Goal: Transaction & Acquisition: Purchase product/service

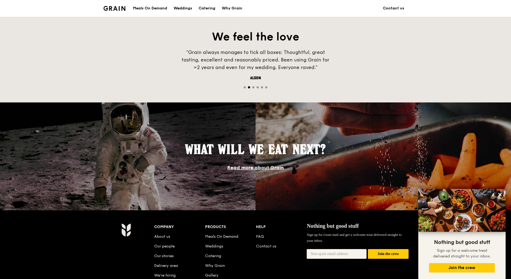
scroll to position [373, 0]
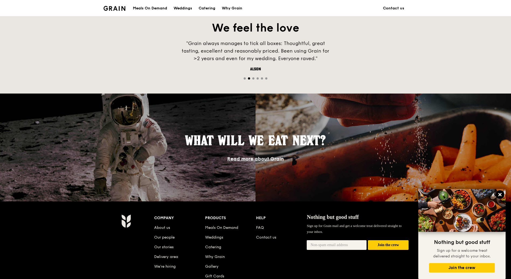
click at [501, 194] on icon at bounding box center [499, 194] width 5 height 5
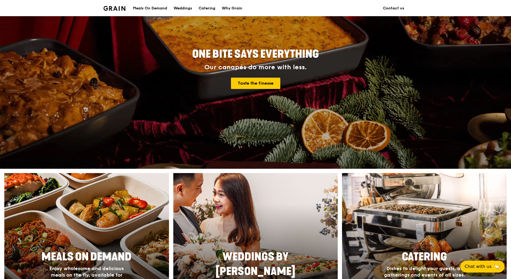
scroll to position [0, 0]
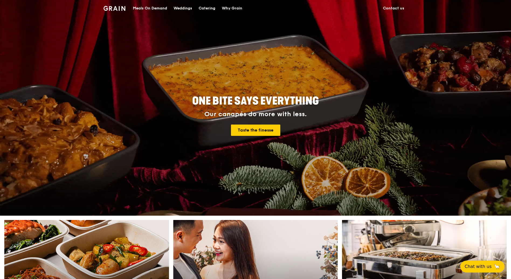
click at [158, 8] on div "Meals On Demand" at bounding box center [150, 8] width 34 height 16
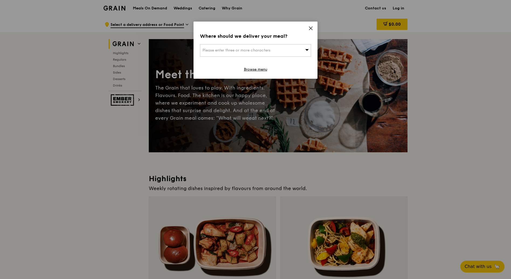
click at [311, 28] on icon at bounding box center [310, 28] width 3 height 3
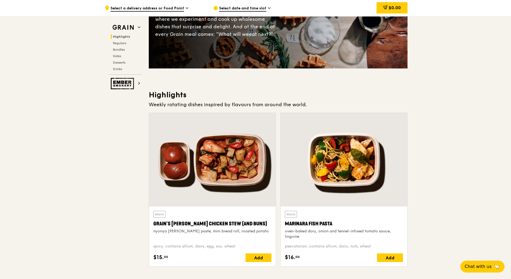
scroll to position [83, 0]
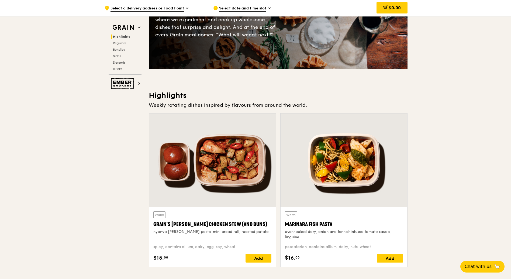
click at [270, 103] on div "Weekly rotating dishes inspired by flavours from around the world." at bounding box center [278, 105] width 259 height 8
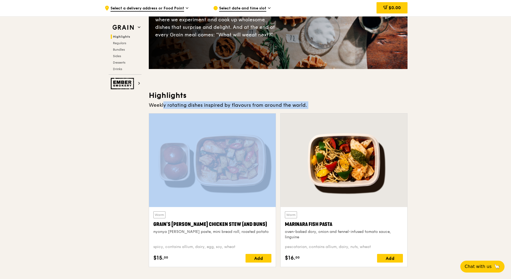
click at [270, 103] on div "Weekly rotating dishes inspired by flavours from around the world." at bounding box center [278, 105] width 259 height 8
click at [284, 106] on div "Weekly rotating dishes inspired by flavours from around the world." at bounding box center [278, 105] width 259 height 8
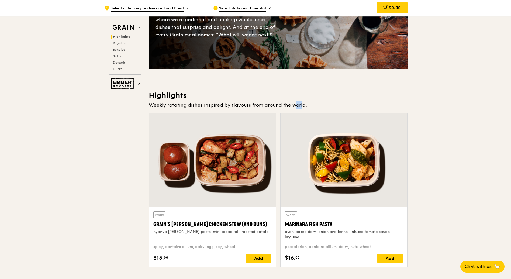
click at [284, 106] on div "Weekly rotating dishes inspired by flavours from around the world." at bounding box center [278, 105] width 259 height 8
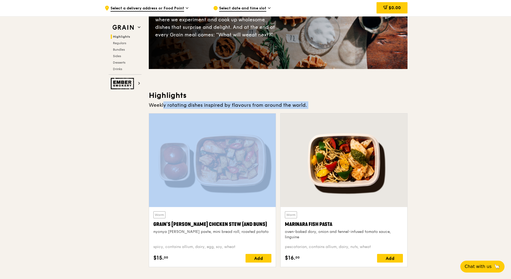
click at [284, 106] on div "Weekly rotating dishes inspired by flavours from around the world." at bounding box center [278, 105] width 259 height 8
click at [302, 107] on div "Weekly rotating dishes inspired by flavours from around the world." at bounding box center [278, 105] width 259 height 8
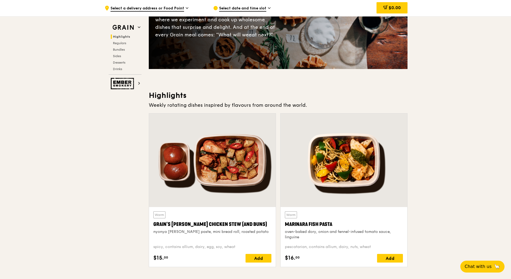
click at [302, 107] on div "Weekly rotating dishes inspired by flavours from around the world." at bounding box center [278, 105] width 259 height 8
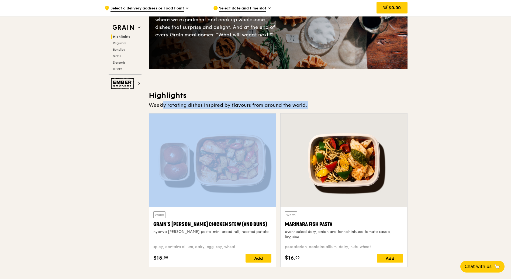
click at [302, 107] on div "Weekly rotating dishes inspired by flavours from around the world." at bounding box center [278, 105] width 259 height 8
click at [272, 104] on div "Weekly rotating dishes inspired by flavours from around the world." at bounding box center [278, 105] width 259 height 8
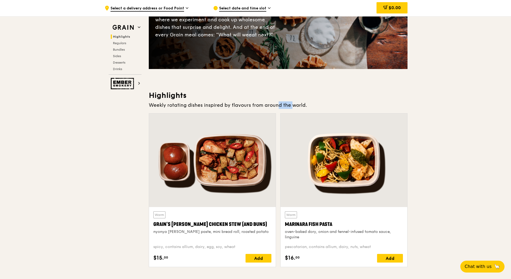
click at [272, 104] on div "Weekly rotating dishes inspired by flavours from around the world." at bounding box center [278, 105] width 259 height 8
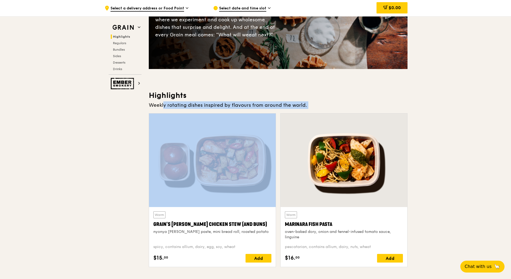
click at [272, 104] on div "Weekly rotating dishes inspired by flavours from around the world." at bounding box center [278, 105] width 259 height 8
click at [331, 104] on div "Weekly rotating dishes inspired by flavours from around the world." at bounding box center [278, 105] width 259 height 8
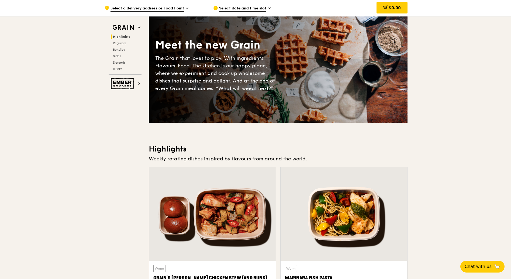
scroll to position [0, 0]
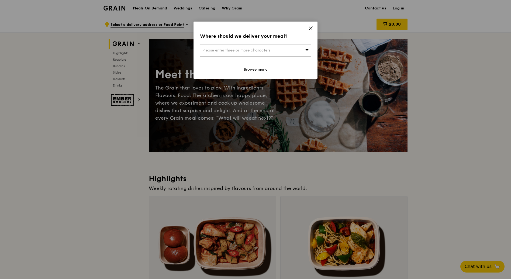
click at [309, 27] on icon at bounding box center [310, 28] width 3 height 3
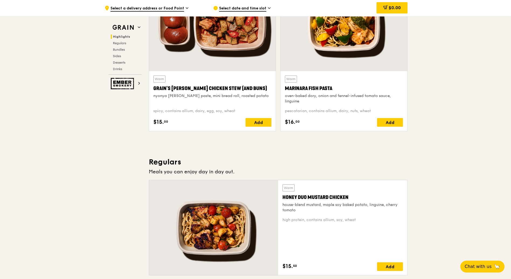
scroll to position [231, 0]
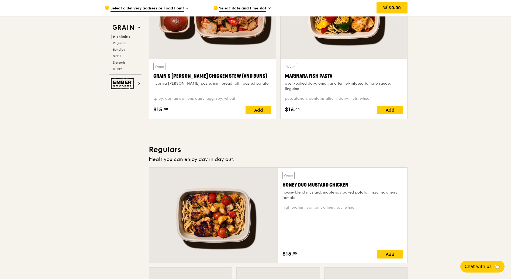
drag, startPoint x: 246, startPoint y: 162, endPoint x: 243, endPoint y: 136, distance: 26.6
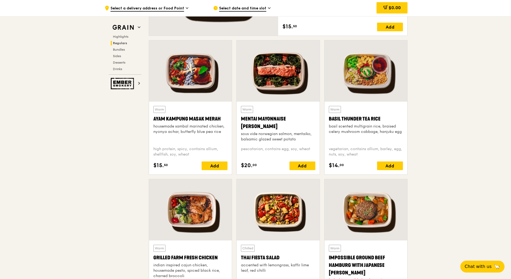
scroll to position [470, 0]
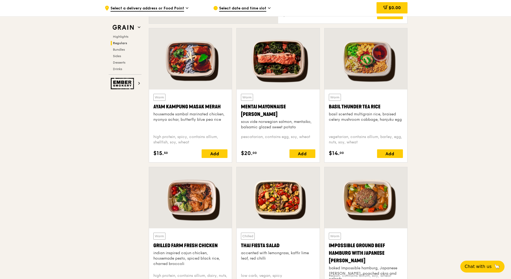
click at [167, 10] on span "Select a delivery address or Food Point" at bounding box center [147, 9] width 74 height 6
click at [177, 7] on span "Select a delivery address or Food Point" at bounding box center [147, 9] width 74 height 6
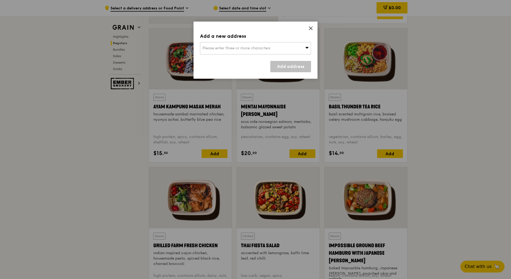
click at [229, 49] on span "Please enter three or more characters" at bounding box center [236, 48] width 68 height 5
type input "shopee building"
click at [263, 48] on span "Please enter three or more characters" at bounding box center [236, 48] width 68 height 5
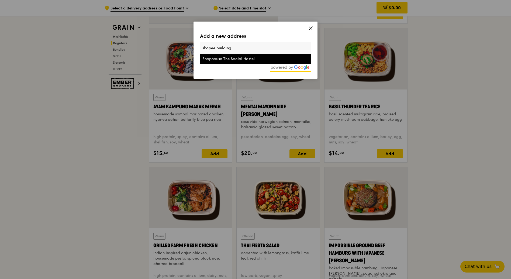
click at [255, 55] on li "Shophouse The Social Hostel" at bounding box center [255, 59] width 110 height 10
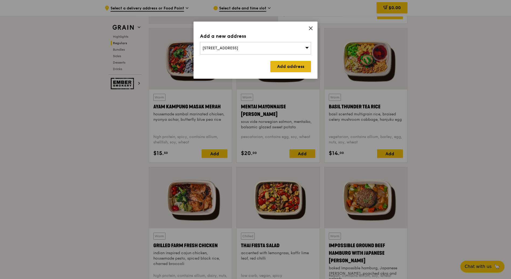
click at [280, 63] on link "Add address" at bounding box center [290, 66] width 41 height 11
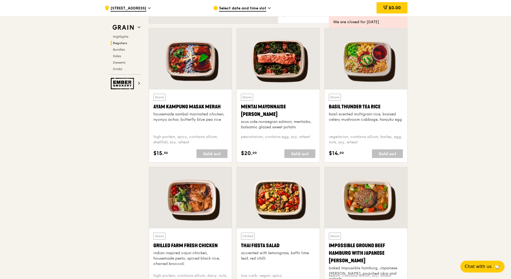
click at [136, 8] on span "[STREET_ADDRESS]" at bounding box center [128, 9] width 36 height 6
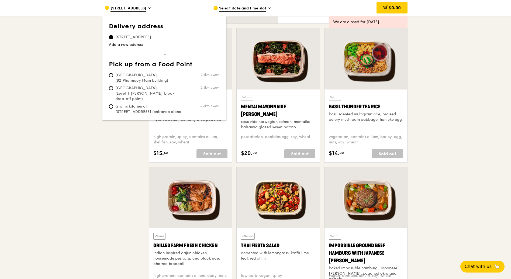
click at [116, 73] on span "[GEOGRAPHIC_DATA] (B2 Pharmacy Main building)" at bounding box center [149, 77] width 80 height 11
click at [113, 73] on input "[GEOGRAPHIC_DATA] (B2 Pharmacy Main building) 2.5km away" at bounding box center [111, 75] width 4 height 4
radio input "true"
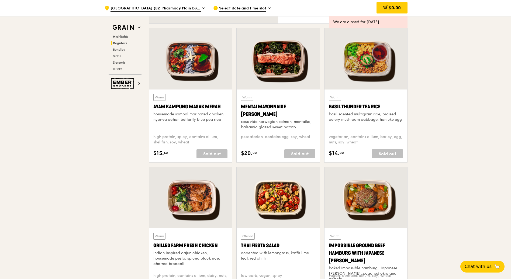
click at [242, 4] on div "Select date and time slot" at bounding box center [263, 8] width 100 height 16
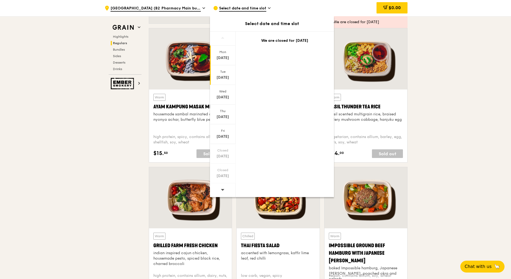
click at [226, 78] on div "[DATE]" at bounding box center [223, 77] width 24 height 5
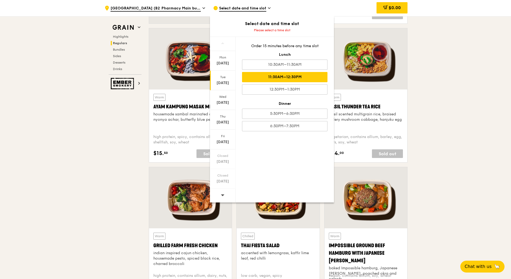
click at [311, 76] on div "11:30AM–12:30PM" at bounding box center [284, 77] width 85 height 10
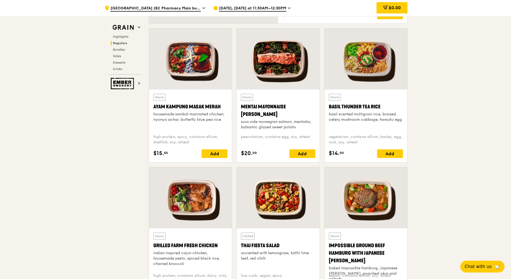
drag, startPoint x: 168, startPoint y: 152, endPoint x: 155, endPoint y: 151, distance: 12.5
click at [155, 151] on div "$15. 50 Add" at bounding box center [190, 153] width 74 height 9
click at [222, 155] on div "Add" at bounding box center [214, 153] width 26 height 9
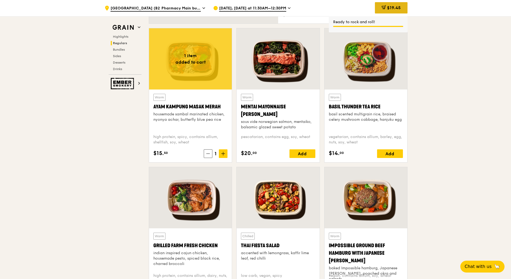
click at [398, 6] on span "$19.45" at bounding box center [394, 7] width 14 height 5
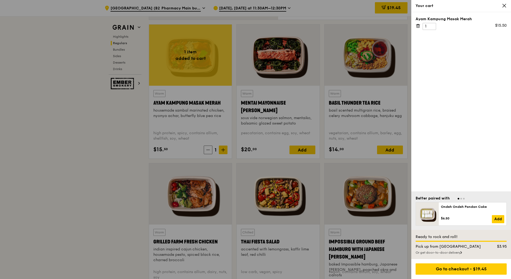
scroll to position [474, 0]
click at [444, 247] on div "Pick up from [GEOGRAPHIC_DATA]" at bounding box center [448, 246] width 73 height 5
click at [446, 247] on div "Pick up from [GEOGRAPHIC_DATA]" at bounding box center [448, 246] width 73 height 5
click at [451, 252] on div "Or get door-to-door delivery" at bounding box center [460, 252] width 91 height 4
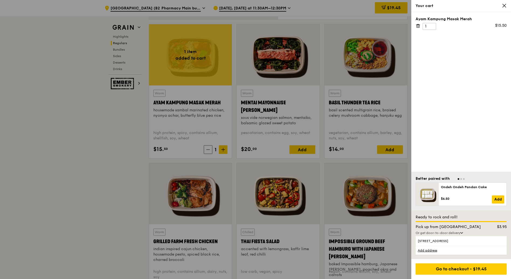
scroll to position [477, 0]
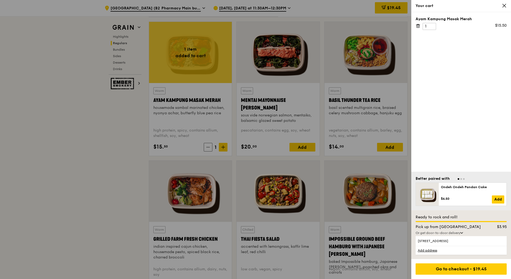
click at [440, 226] on div "Pick up from [GEOGRAPHIC_DATA]" at bounding box center [448, 226] width 73 height 5
click at [447, 226] on div "Pick up from [GEOGRAPHIC_DATA]" at bounding box center [448, 226] width 73 height 5
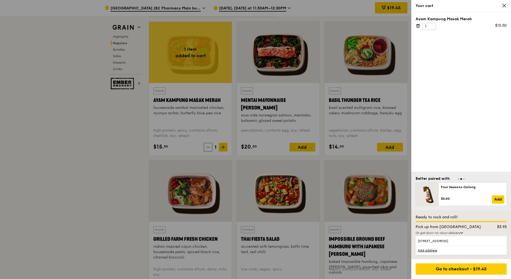
click at [453, 226] on div "Pick up from [GEOGRAPHIC_DATA]" at bounding box center [448, 226] width 73 height 5
click at [163, 166] on div at bounding box center [255, 139] width 511 height 279
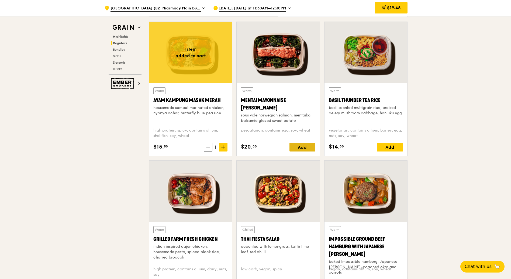
click at [304, 146] on div "Add" at bounding box center [302, 147] width 26 height 9
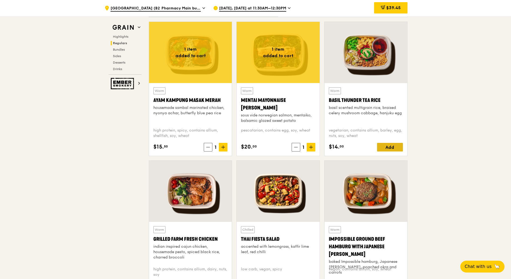
click at [382, 146] on div "Add" at bounding box center [390, 147] width 26 height 9
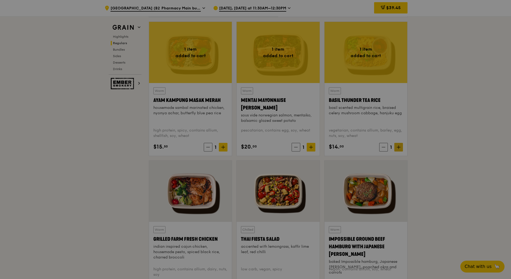
click at [398, 146] on div at bounding box center [255, 139] width 511 height 279
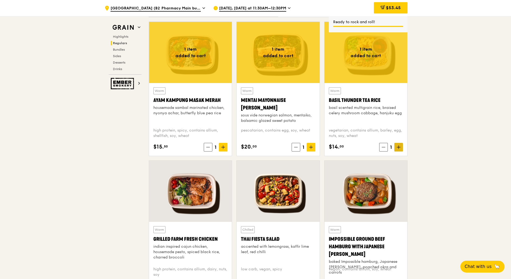
click at [398, 146] on icon at bounding box center [398, 147] width 4 height 4
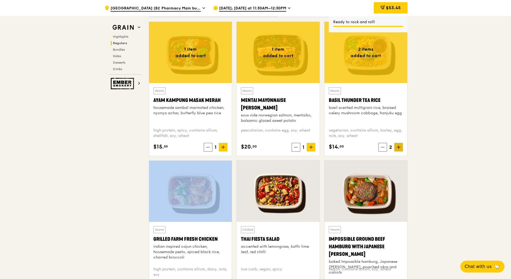
click at [398, 146] on icon at bounding box center [398, 147] width 4 height 4
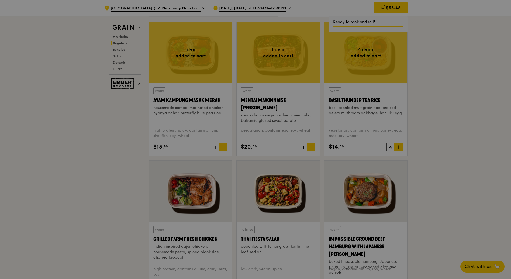
click at [436, 86] on div at bounding box center [255, 139] width 511 height 279
type input "4"
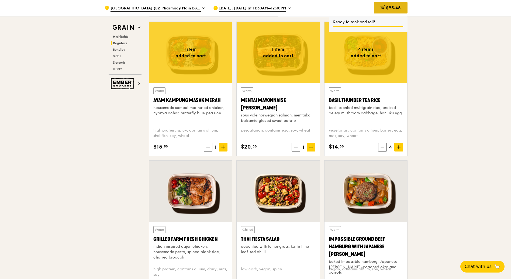
click at [396, 10] on span "$95.45" at bounding box center [393, 7] width 15 height 5
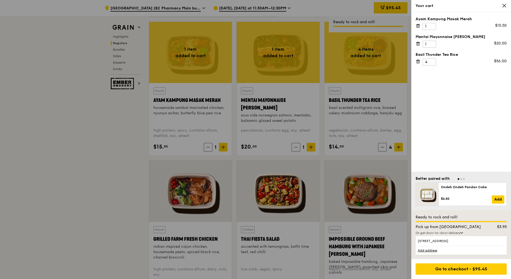
click at [464, 231] on div "Or get door-to-door delivery" at bounding box center [460, 233] width 91 height 4
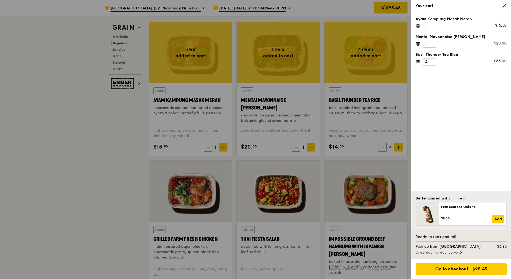
click at [461, 251] on icon at bounding box center [460, 252] width 1 height 2
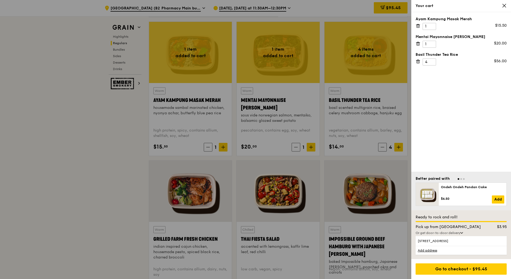
click at [504, 6] on icon at bounding box center [503, 5] width 5 height 5
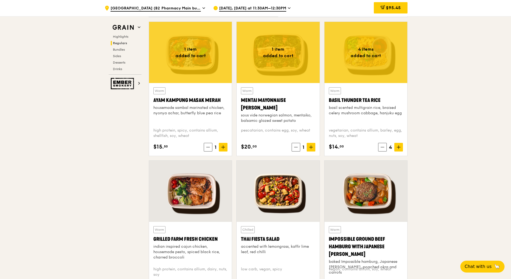
click at [209, 142] on div "Warm Ayam [GEOGRAPHIC_DATA] housemade sambal marinated chicken, nyonya achar, b…" at bounding box center [190, 119] width 74 height 64
click at [210, 145] on span at bounding box center [208, 147] width 9 height 9
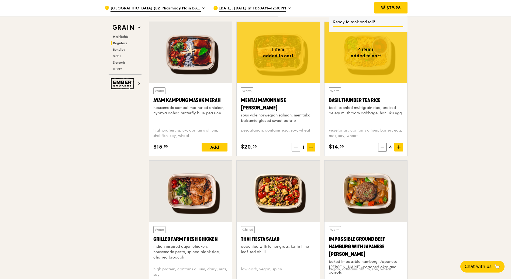
click at [298, 145] on span at bounding box center [295, 147] width 9 height 9
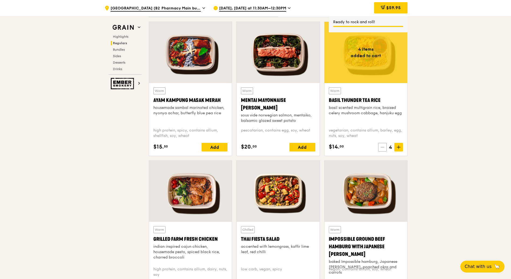
click at [383, 145] on icon at bounding box center [382, 147] width 4 height 4
click at [383, 145] on icon at bounding box center [383, 147] width 4 height 4
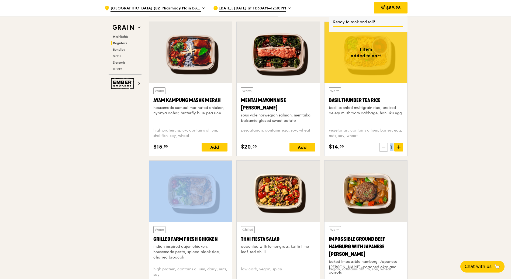
click at [383, 145] on icon at bounding box center [383, 147] width 4 height 4
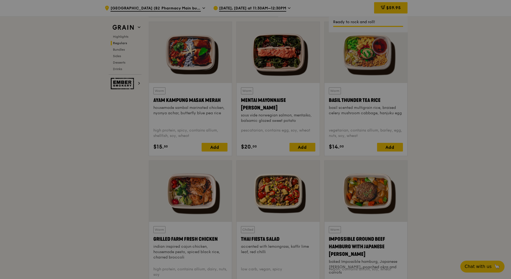
click at [441, 114] on div at bounding box center [255, 139] width 511 height 279
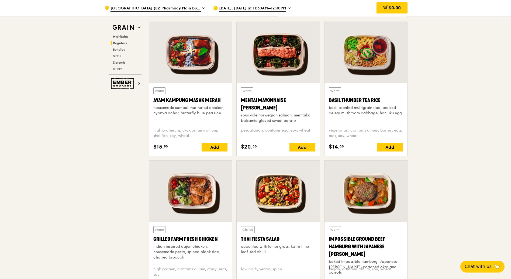
click at [290, 9] on icon at bounding box center [289, 8] width 3 height 5
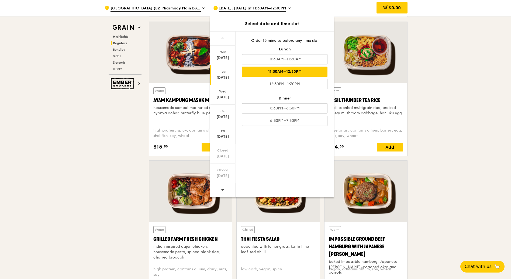
click at [295, 75] on div "11:30AM–12:30PM" at bounding box center [284, 72] width 85 height 10
click at [407, 107] on div "Warm Basil Thunder Tea [PERSON_NAME] scented multigrain rice, braised celery mu…" at bounding box center [365, 89] width 83 height 134
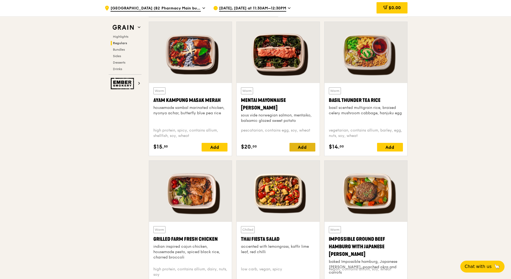
click at [300, 145] on div "Add" at bounding box center [302, 147] width 26 height 9
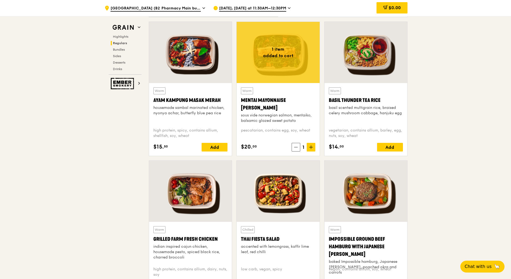
click at [300, 145] on span "1" at bounding box center [303, 147] width 6 height 8
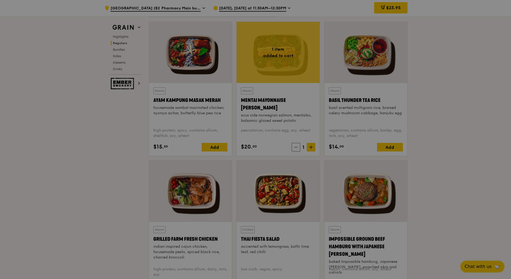
click at [309, 147] on div at bounding box center [255, 139] width 511 height 279
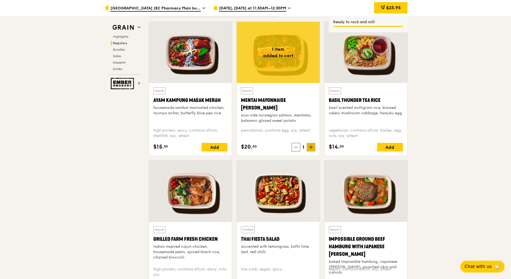
click at [312, 144] on span at bounding box center [310, 147] width 9 height 9
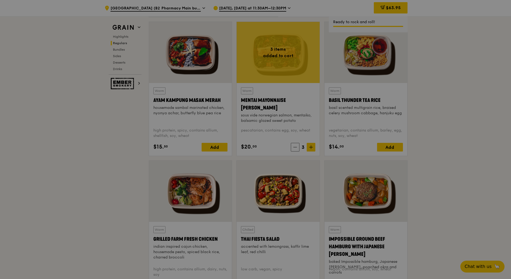
type input "3"
click at [445, 57] on div at bounding box center [255, 139] width 511 height 279
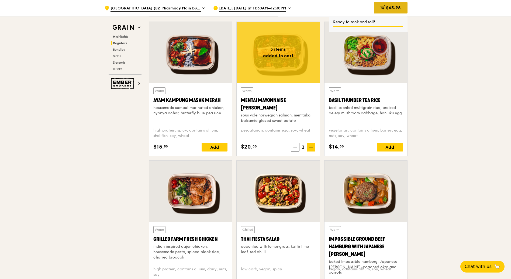
click at [401, 7] on div "$63.95" at bounding box center [391, 7] width 34 height 11
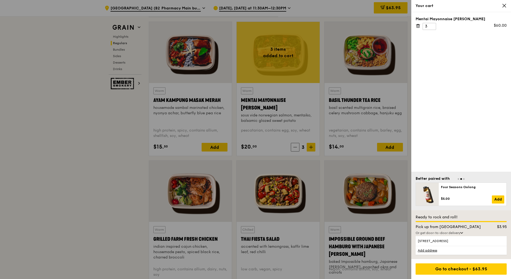
click at [140, 155] on div at bounding box center [255, 139] width 511 height 279
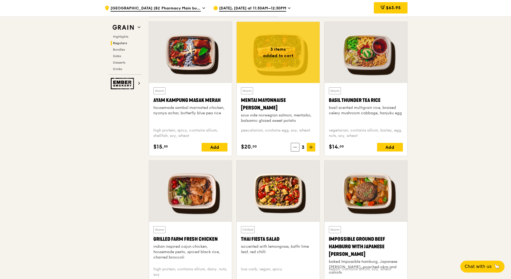
click at [387, 9] on span "$63.95" at bounding box center [393, 7] width 15 height 5
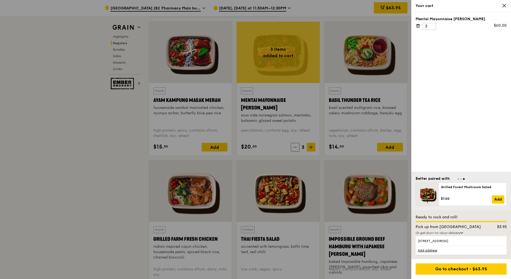
click at [457, 233] on div "Or get door-to-door delivery" at bounding box center [460, 233] width 91 height 4
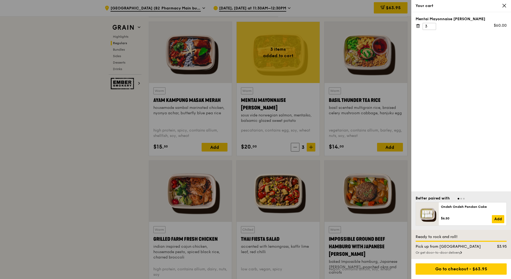
click at [457, 250] on div "Or get door-to-door delivery" at bounding box center [460, 252] width 91 height 4
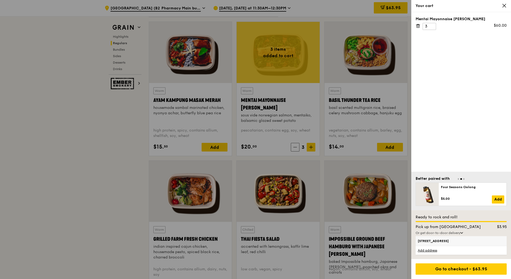
click at [449, 241] on span "[STREET_ADDRESS]" at bounding box center [449, 241] width 65 height 4
click at [0, 0] on input "[STREET_ADDRESS]" at bounding box center [0, 0] width 0 height 0
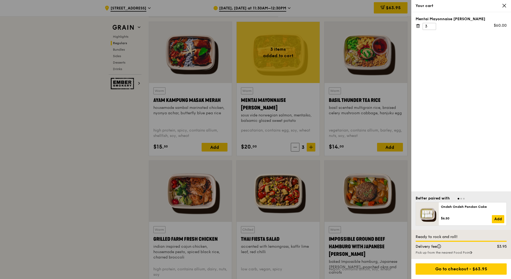
click at [475, 158] on div "Mentai Mayonnaise [PERSON_NAME] 3 $60.00" at bounding box center [461, 101] width 100 height 179
click at [491, 92] on div "Mentai Mayonnaise [PERSON_NAME] 3 $60.00" at bounding box center [461, 101] width 100 height 179
click at [503, 7] on icon at bounding box center [503, 5] width 5 height 5
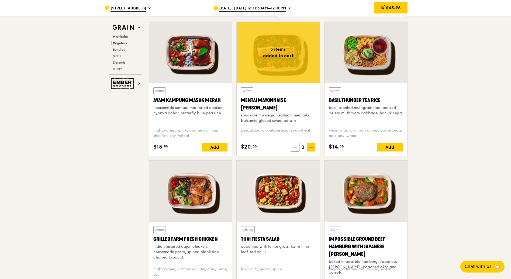
click at [290, 8] on icon at bounding box center [289, 8] width 3 height 5
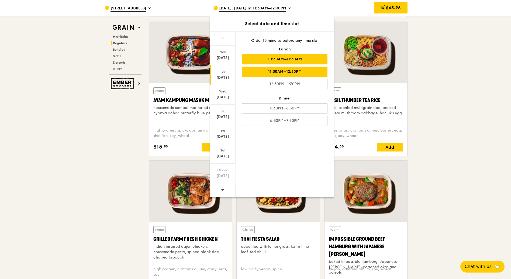
click at [291, 61] on div "10:30AM–11:30AM" at bounding box center [284, 59] width 85 height 10
click at [285, 48] on div "Lunch" at bounding box center [284, 49] width 85 height 5
click at [301, 49] on div "Lunch" at bounding box center [284, 49] width 85 height 5
click at [288, 96] on div "Dinner" at bounding box center [284, 98] width 85 height 5
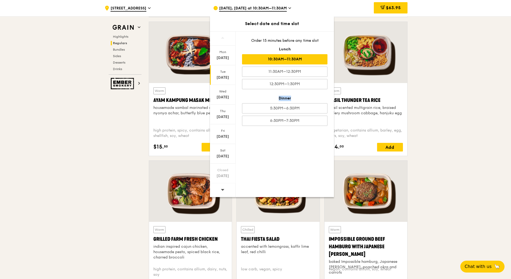
click at [288, 96] on div "Dinner" at bounding box center [284, 98] width 85 height 5
click at [299, 97] on div "Dinner" at bounding box center [284, 98] width 85 height 5
click at [288, 97] on div "Dinner" at bounding box center [284, 98] width 85 height 5
click at [292, 97] on div "Dinner" at bounding box center [284, 98] width 85 height 5
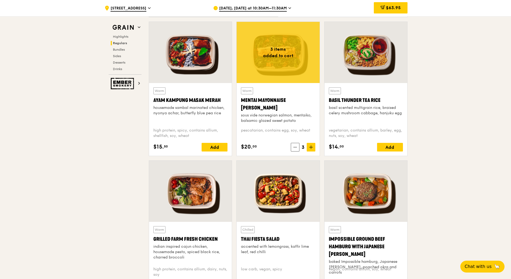
click at [130, 5] on div ".cls-1 { fill: none; stroke: #fff; stroke-linecap: round; stroke-linejoin: roun…" at bounding box center [154, 8] width 100 height 16
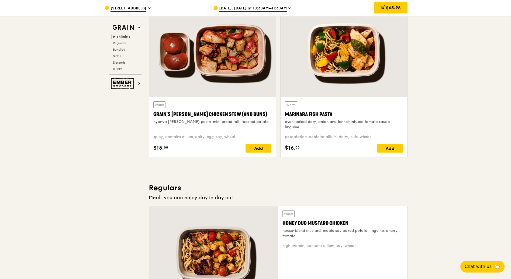
scroll to position [0, 0]
